Goal: Navigation & Orientation: Find specific page/section

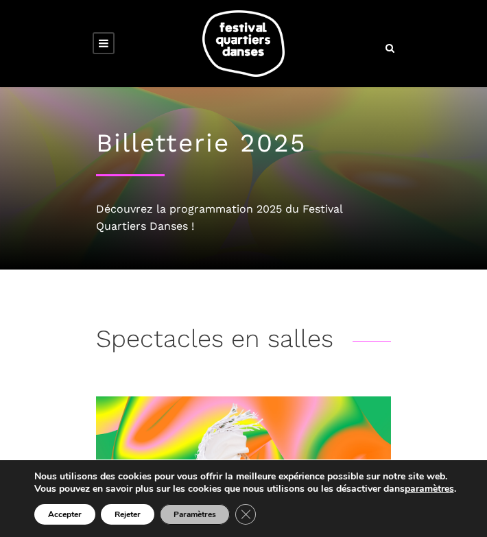
click at [101, 45] on icon at bounding box center [104, 43] width 10 height 11
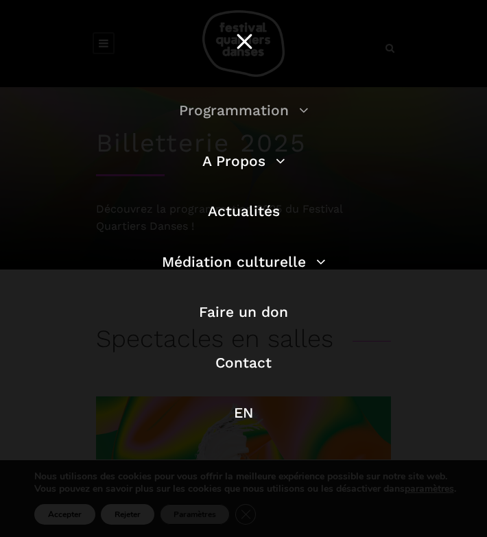
click at [220, 114] on link "Programmation" at bounding box center [244, 109] width 130 height 17
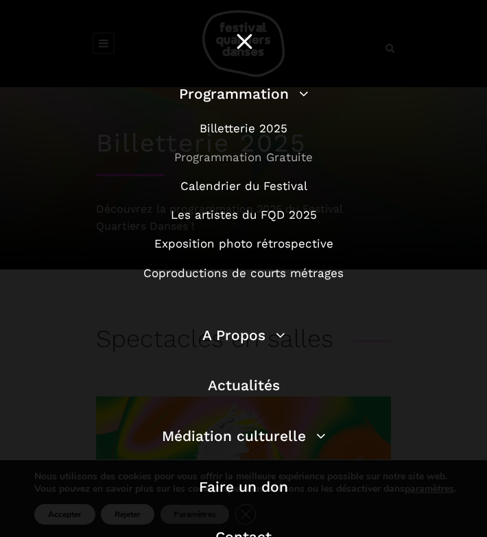
click at [250, 160] on link "Programmation Gratuite" at bounding box center [243, 157] width 138 height 14
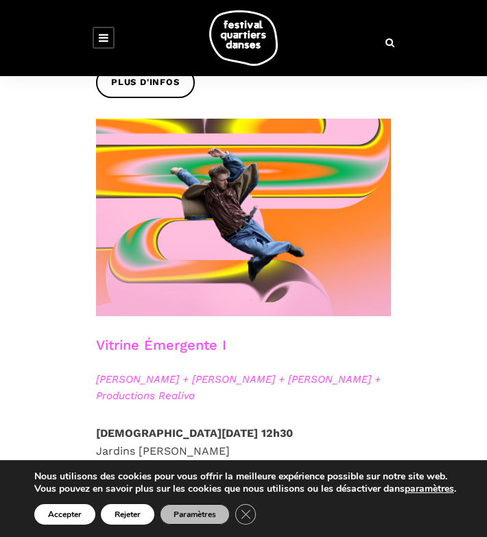
scroll to position [766, 0]
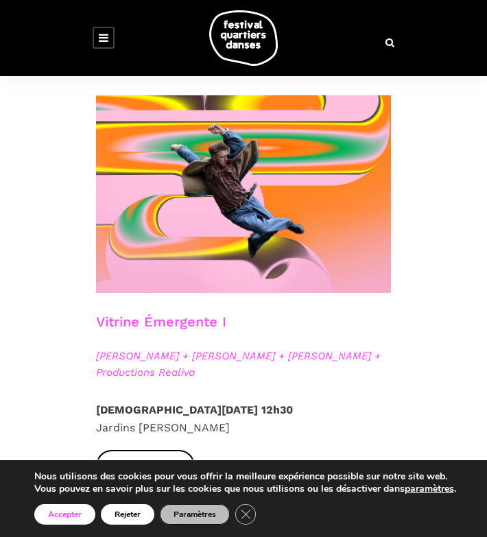
click at [62, 508] on button "Accepter" at bounding box center [64, 514] width 61 height 21
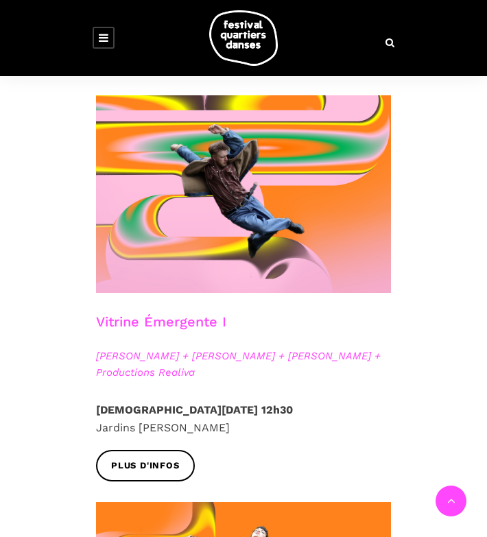
scroll to position [1178, 0]
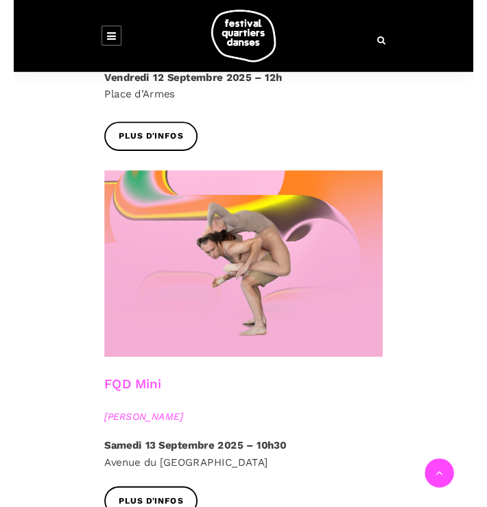
scroll to position [4750, 0]
